Goal: Transaction & Acquisition: Purchase product/service

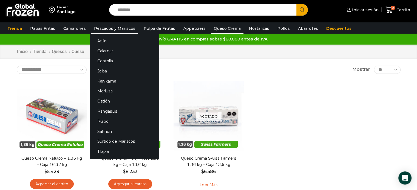
click at [114, 28] on link "Pescados y Mariscos" at bounding box center [114, 28] width 47 height 10
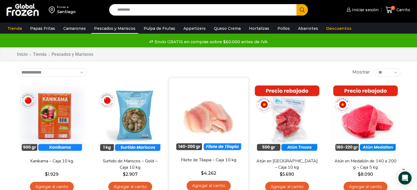
scroll to position [45, 0]
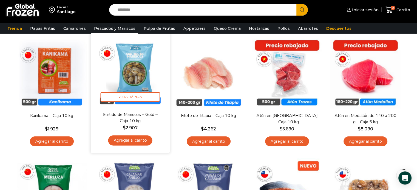
click at [135, 119] on link "Surtido de Mariscos – Gold – Caja 10 kg" at bounding box center [130, 117] width 64 height 13
